Goal: Navigation & Orientation: Find specific page/section

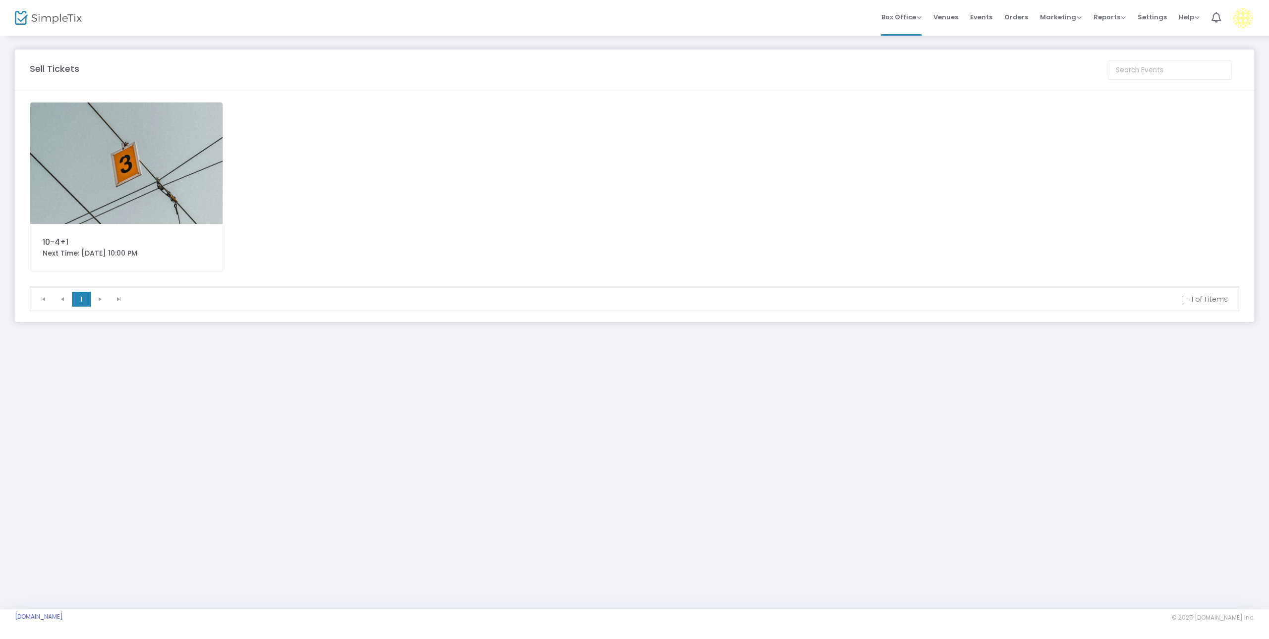
click at [175, 162] on img at bounding box center [126, 163] width 192 height 121
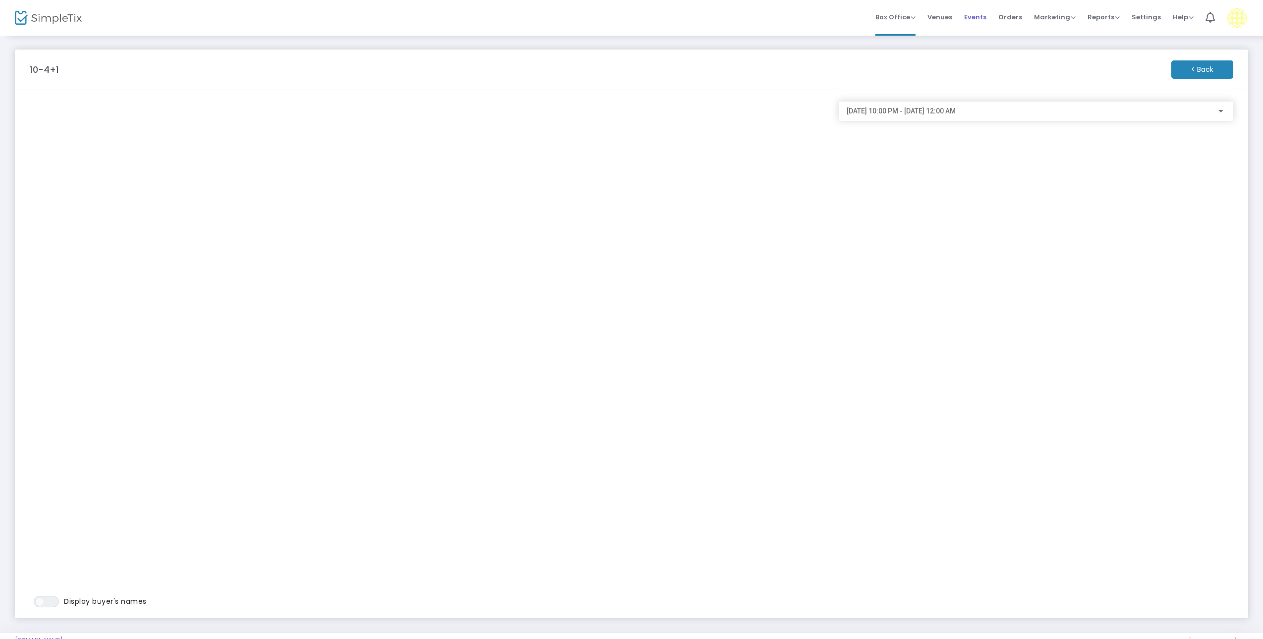
click at [975, 17] on span "Events" at bounding box center [975, 16] width 22 height 25
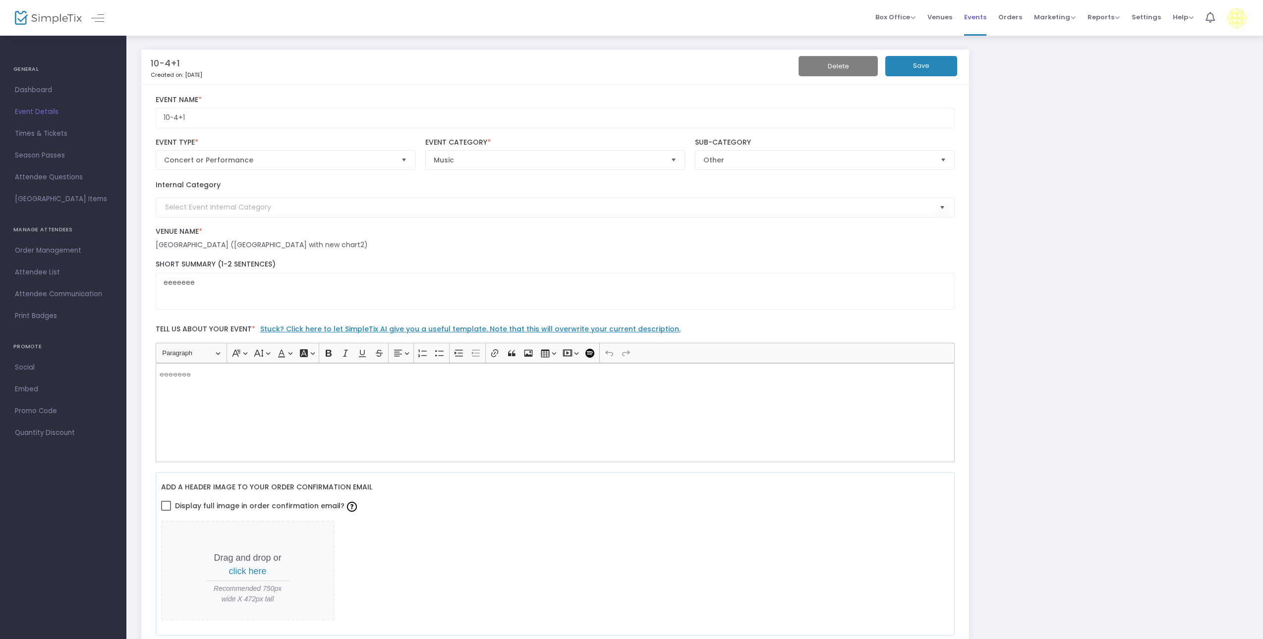
click at [974, 16] on span "Events" at bounding box center [975, 16] width 22 height 25
